Goal: Navigation & Orientation: Find specific page/section

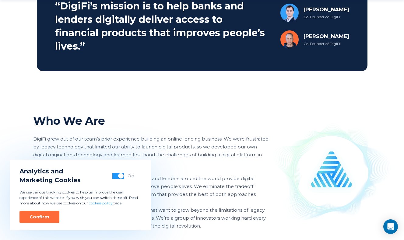
scroll to position [391, 0]
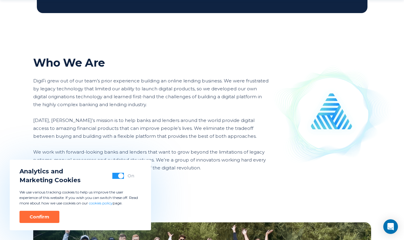
click at [116, 177] on button "button" at bounding box center [118, 176] width 12 height 6
click at [45, 219] on div "Confirm" at bounding box center [40, 217] width 20 height 6
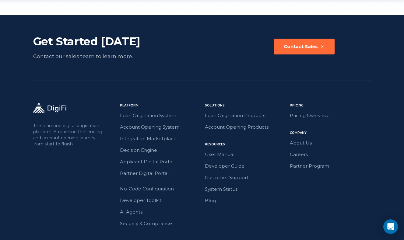
scroll to position [986, 0]
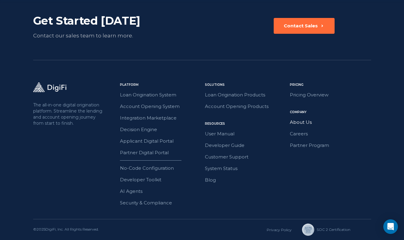
click at [298, 124] on link "About Us" at bounding box center [330, 122] width 81 height 8
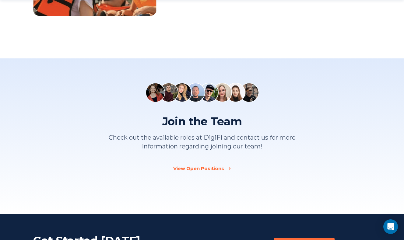
scroll to position [986, 0]
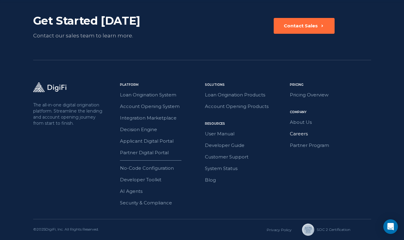
click at [298, 134] on link "Careers" at bounding box center [330, 134] width 81 height 8
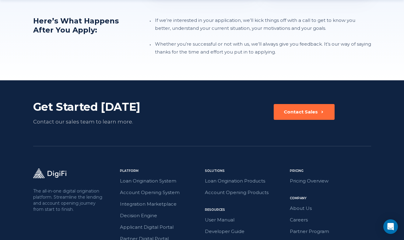
scroll to position [798, 0]
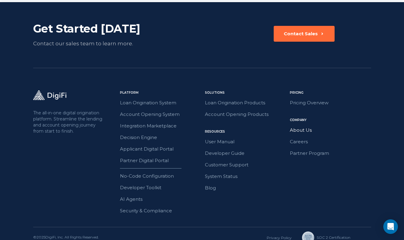
click at [305, 126] on link "About Us" at bounding box center [330, 130] width 81 height 8
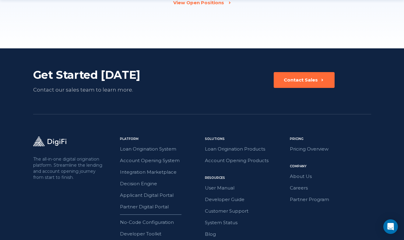
scroll to position [986, 0]
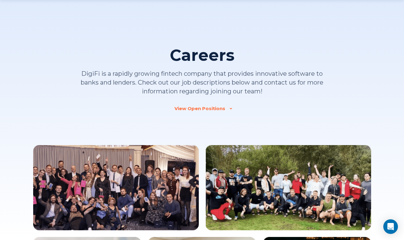
scroll to position [798, 0]
